Goal: Find specific page/section: Find specific page/section

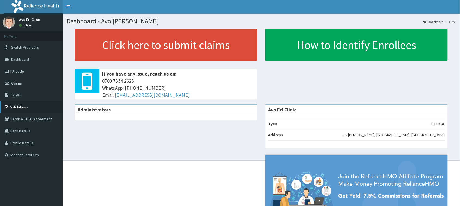
click at [18, 104] on link "Validations" at bounding box center [31, 107] width 63 height 12
